Goal: Transaction & Acquisition: Obtain resource

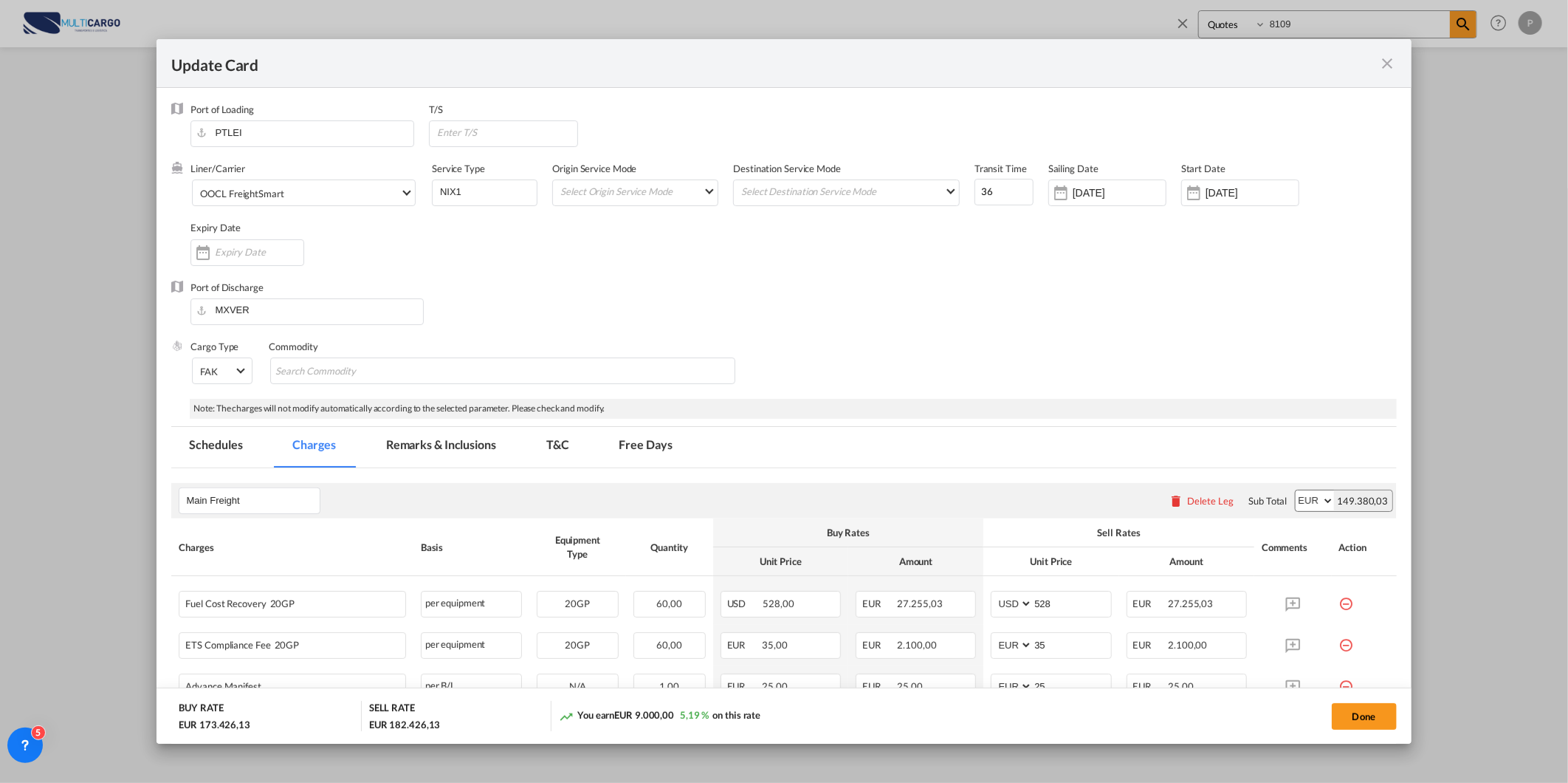
scroll to position [552, 0]
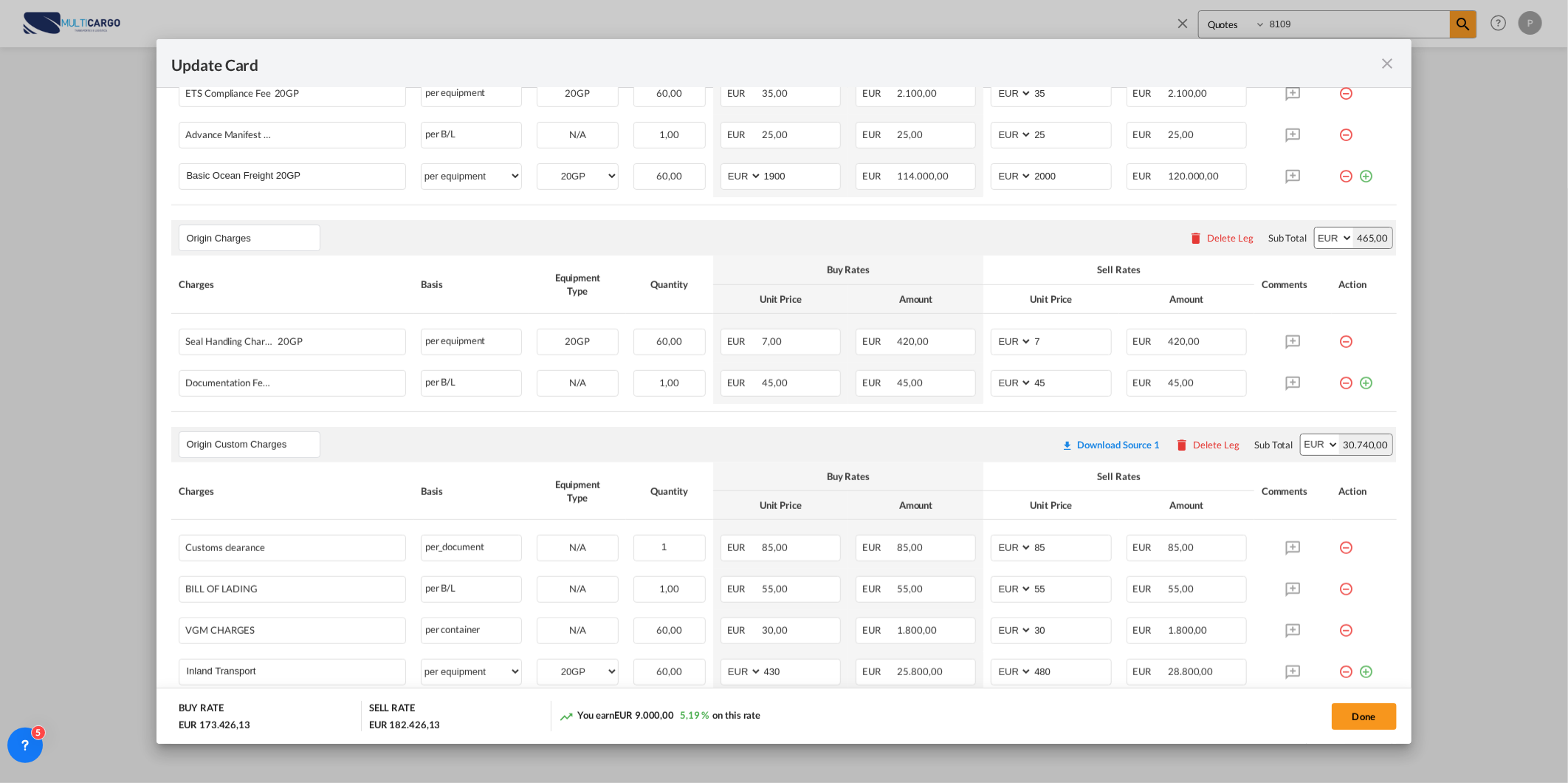
click at [1380, 62] on md-icon "icon-close fg-AAA8AD m-0 pointer" at bounding box center [1387, 63] width 18 height 18
click at [1381, 62] on div "Update Card Port of [GEOGRAPHIC_DATA] PTLEI T/S Liner/Carrier OOCL FreightSmart…" at bounding box center [784, 391] width 1568 height 783
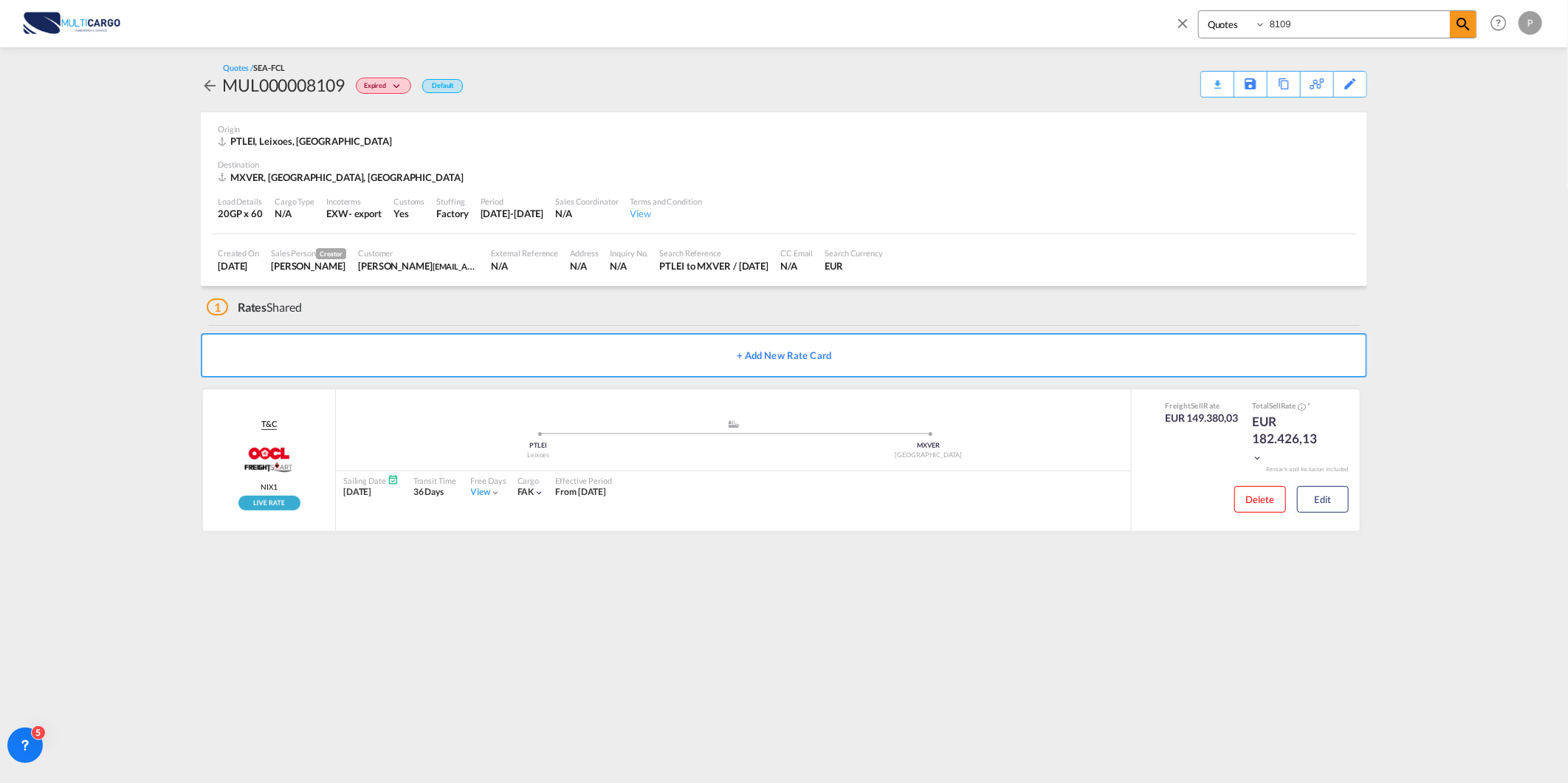
click at [1179, 14] on md-icon "icon-close" at bounding box center [1183, 23] width 16 height 16
click at [251, 16] on span "Rate Search" at bounding box center [259, 23] width 53 height 13
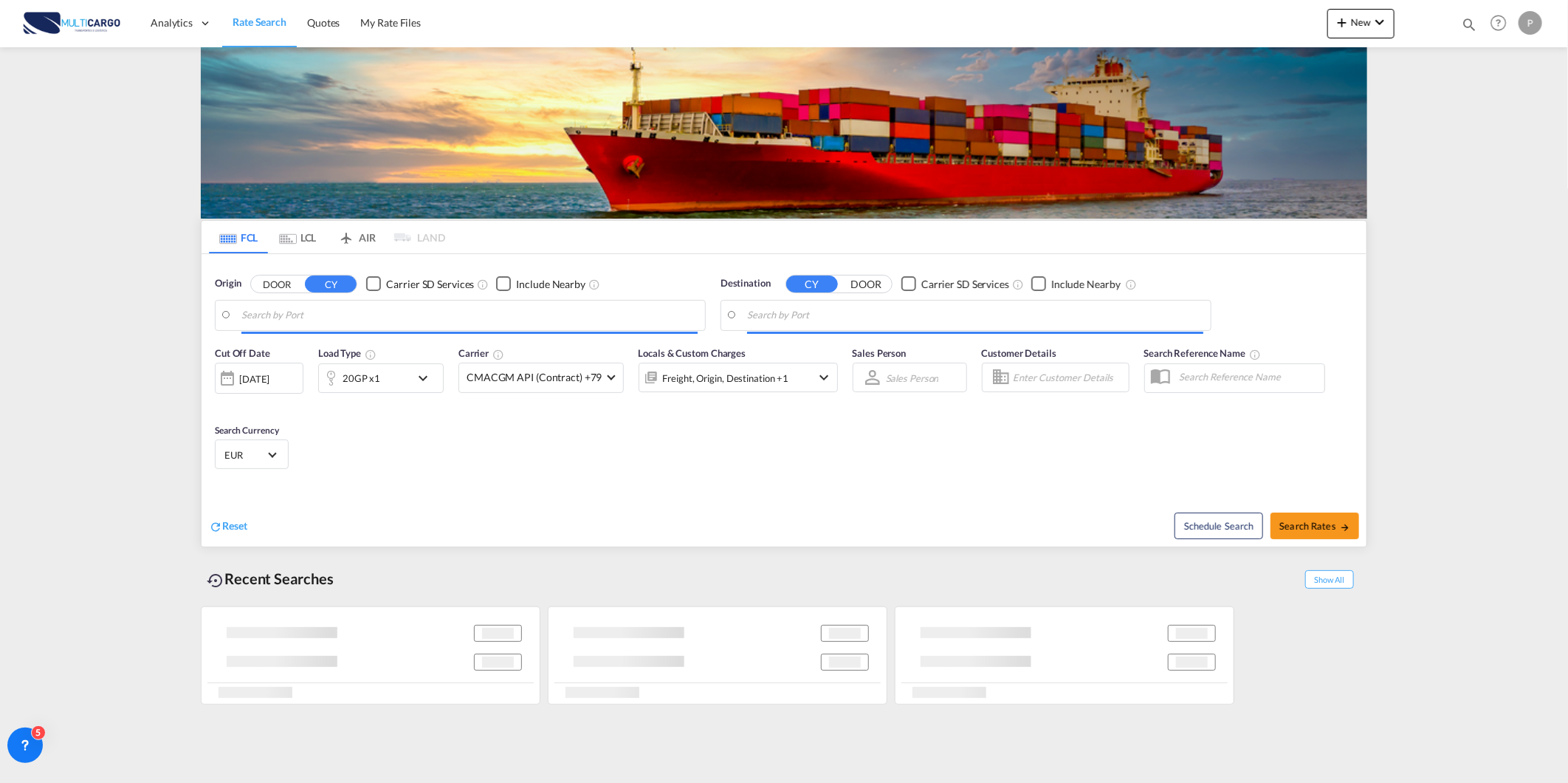
type input "Leixoes, PTLEI"
type input "[GEOGRAPHIC_DATA], MXVER"
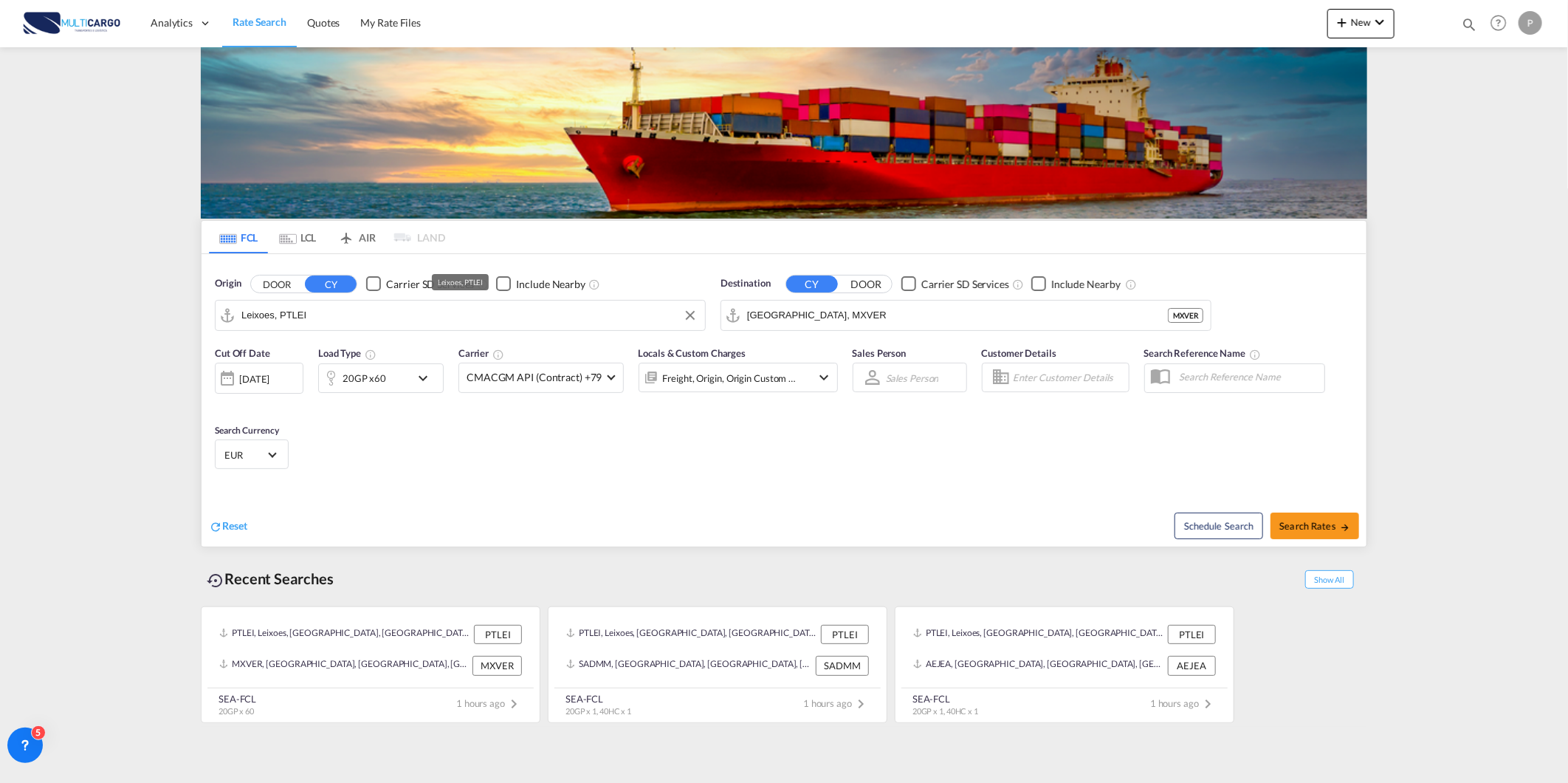
click at [340, 312] on input "Leixoes, PTLEI" at bounding box center [469, 315] width 456 height 23
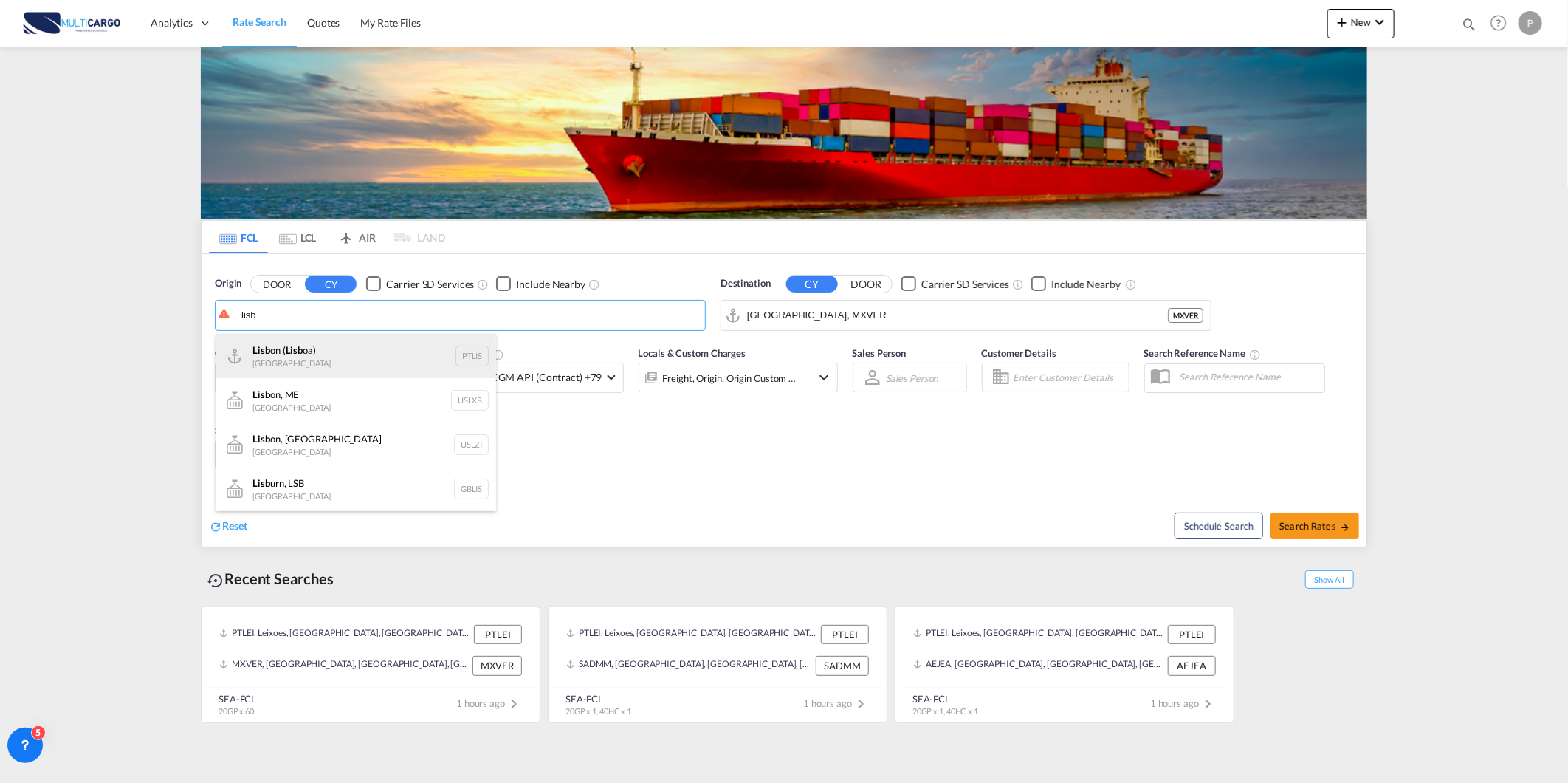
click at [332, 363] on div "Lisb on ( Lisb oa) Portugal PTLIS" at bounding box center [356, 356] width 281 height 44
type input "[GEOGRAPHIC_DATA] ([GEOGRAPHIC_DATA]), PTLIS"
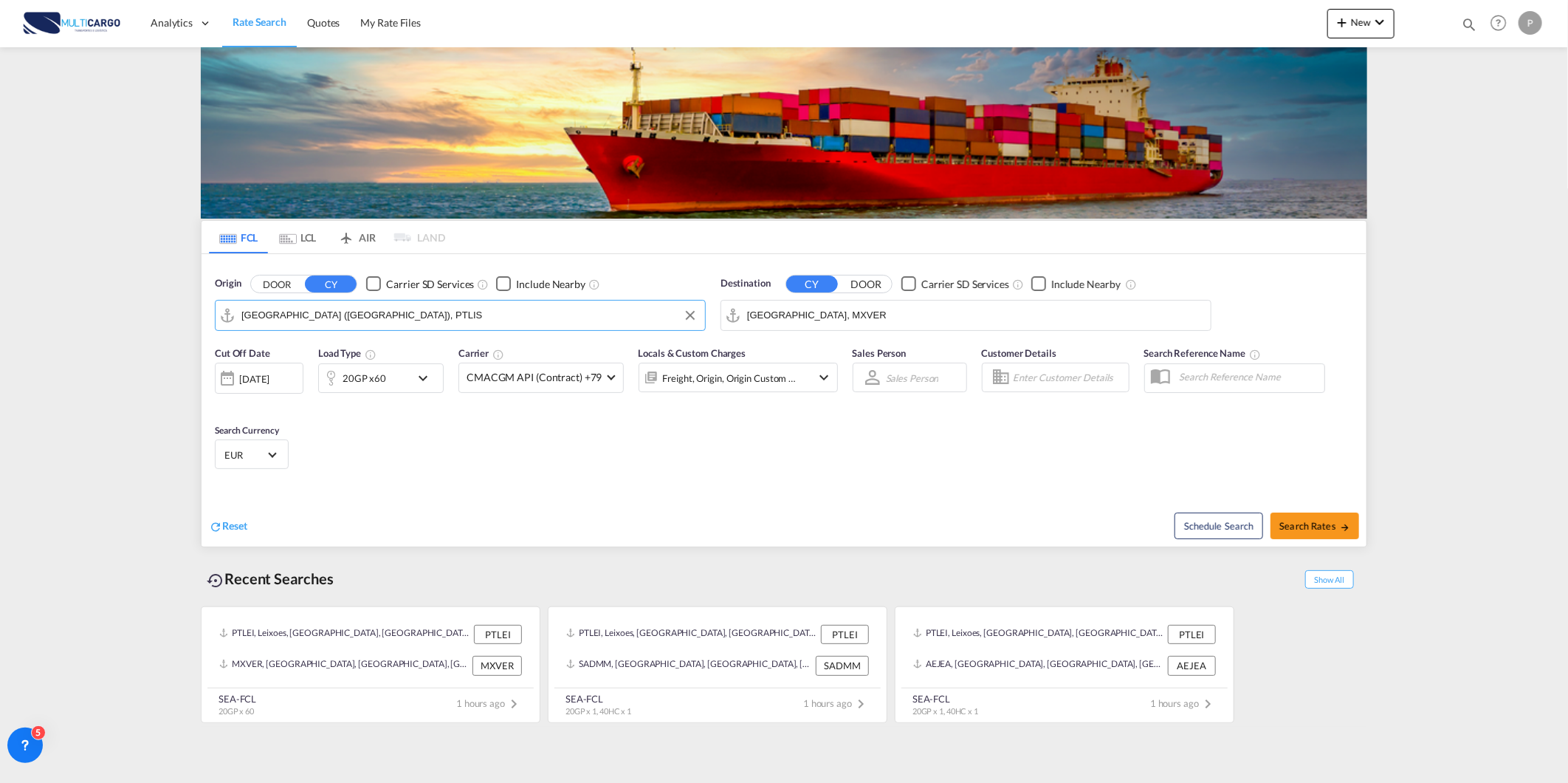
click at [791, 312] on input "[GEOGRAPHIC_DATA], MXVER" at bounding box center [974, 315] width 456 height 23
click at [787, 406] on div "Beiru t [GEOGRAPHIC_DATA] LBBEY" at bounding box center [861, 400] width 281 height 44
type input "[GEOGRAPHIC_DATA], LBBEY"
click at [401, 381] on div "20GP x60" at bounding box center [364, 378] width 91 height 30
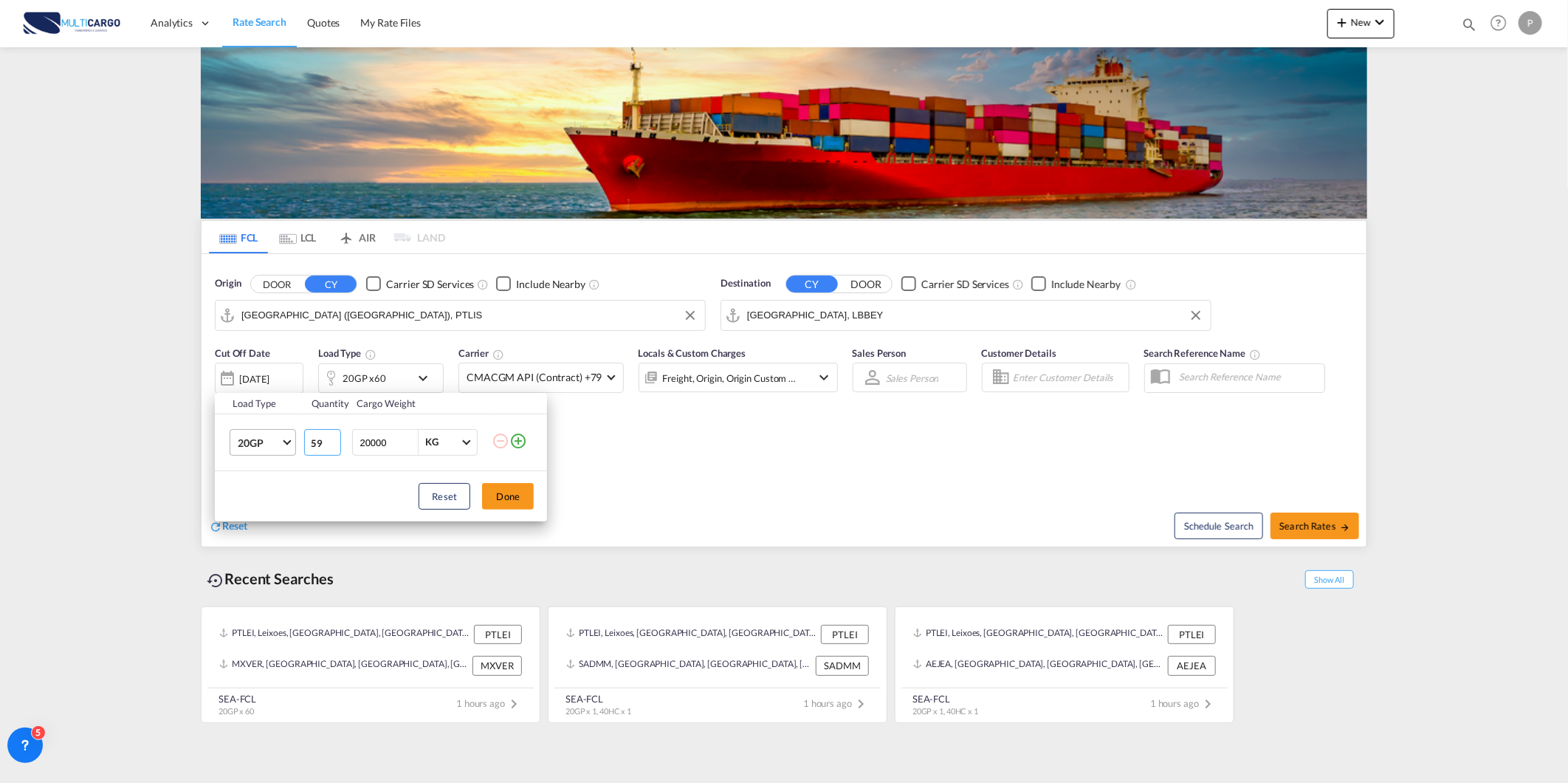
drag, startPoint x: 329, startPoint y: 444, endPoint x: 289, endPoint y: 443, distance: 40.0
click at [305, 443] on input "59" at bounding box center [322, 442] width 37 height 26
type input "5"
type input "1"
click at [523, 498] on button "Done" at bounding box center [507, 496] width 51 height 26
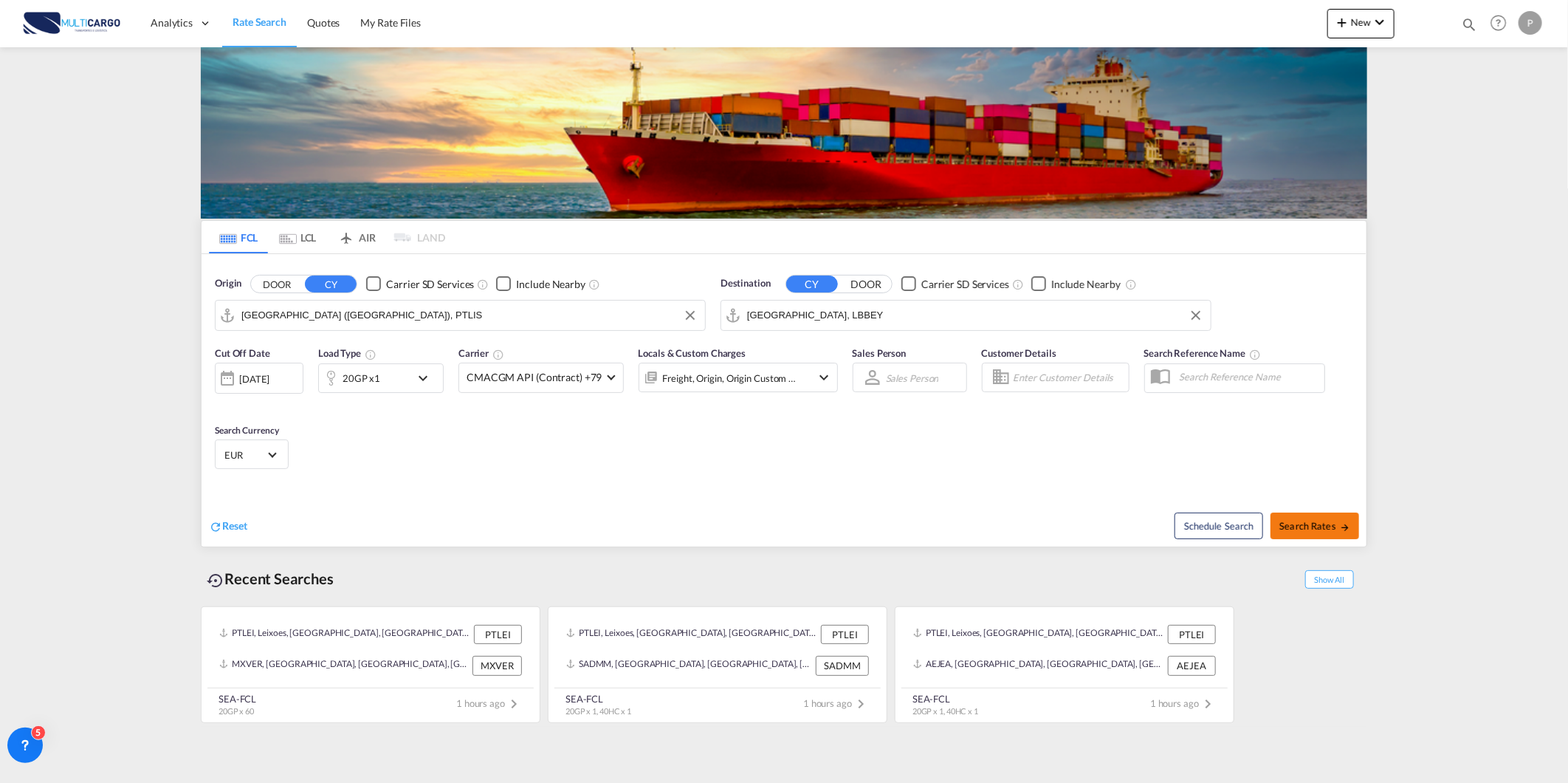
click at [1314, 513] on button "Search Rates" at bounding box center [1314, 525] width 88 height 26
type input "PTLIS to LBBEY / [DATE]"
